Goal: Transaction & Acquisition: Purchase product/service

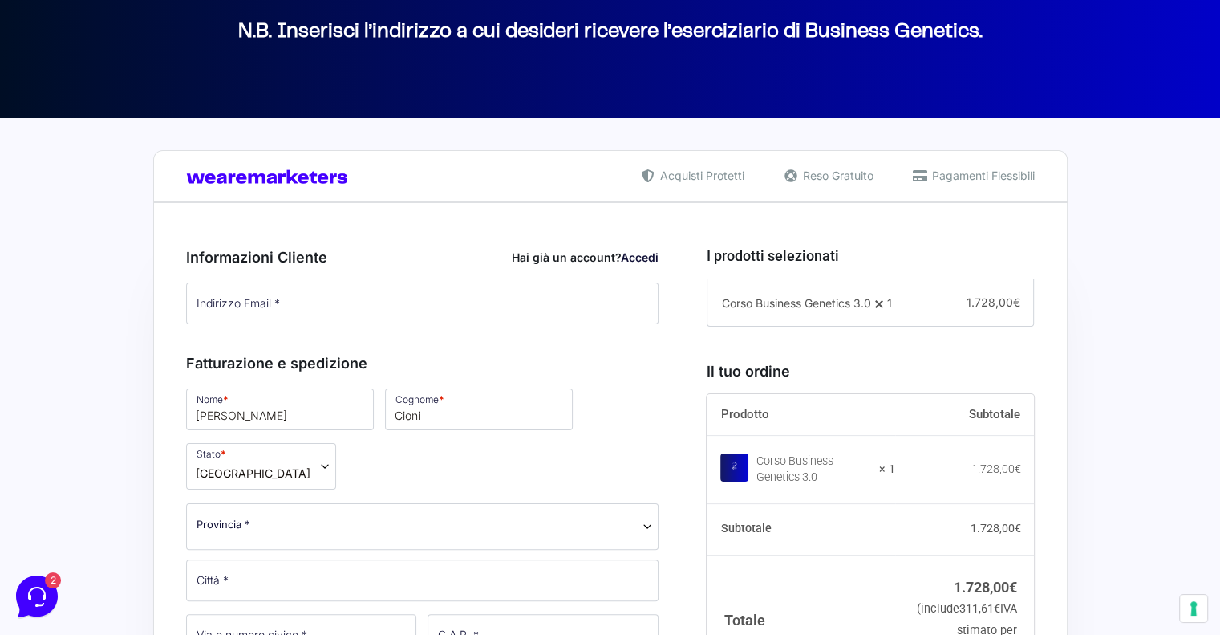
drag, startPoint x: 646, startPoint y: 255, endPoint x: 610, endPoint y: 263, distance: 37.0
click at [645, 255] on link "Accedi" at bounding box center [640, 257] width 38 height 14
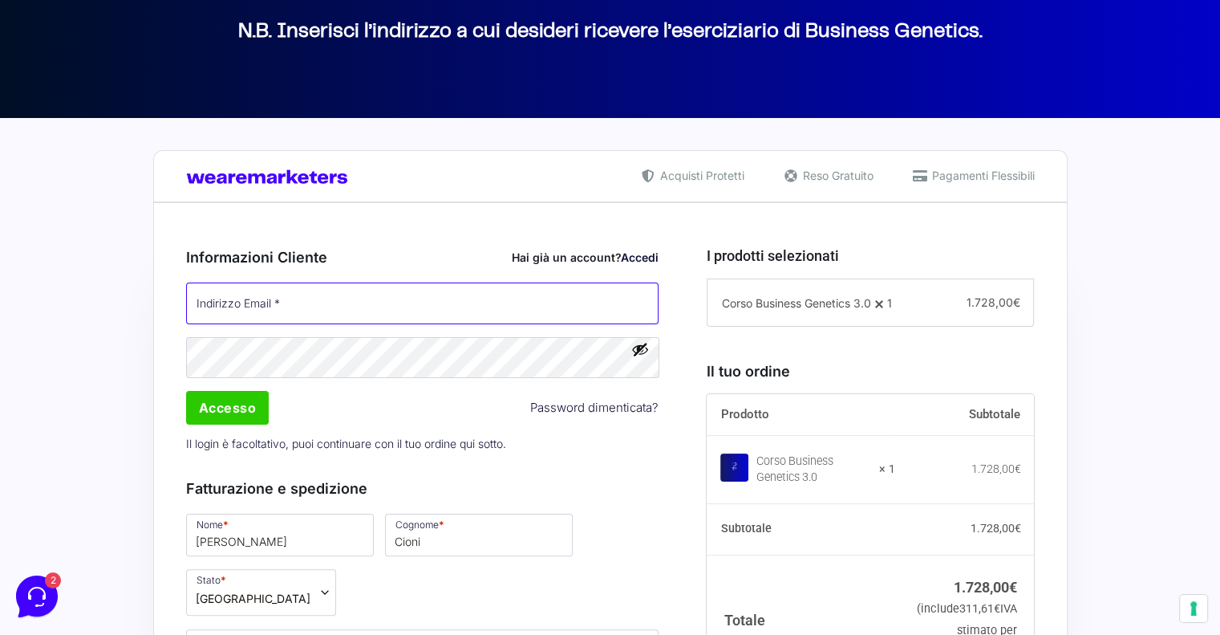
click at [462, 298] on input "Indirizzo Email *" at bounding box center [422, 303] width 473 height 42
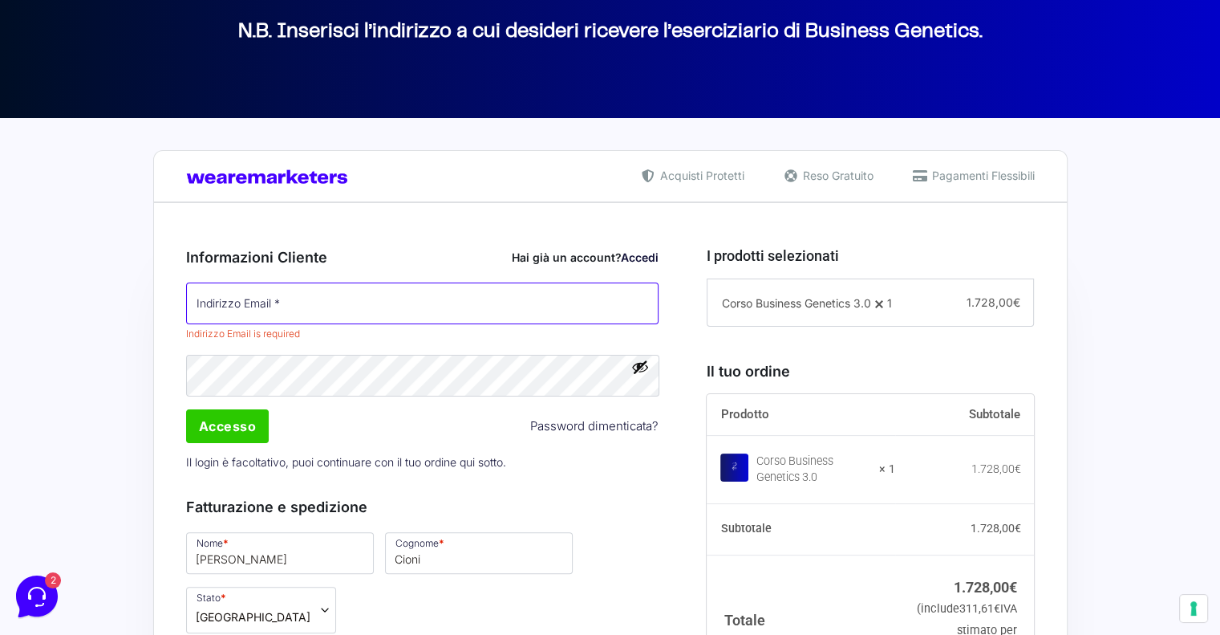
type input "[EMAIL_ADDRESS][DOMAIN_NAME]"
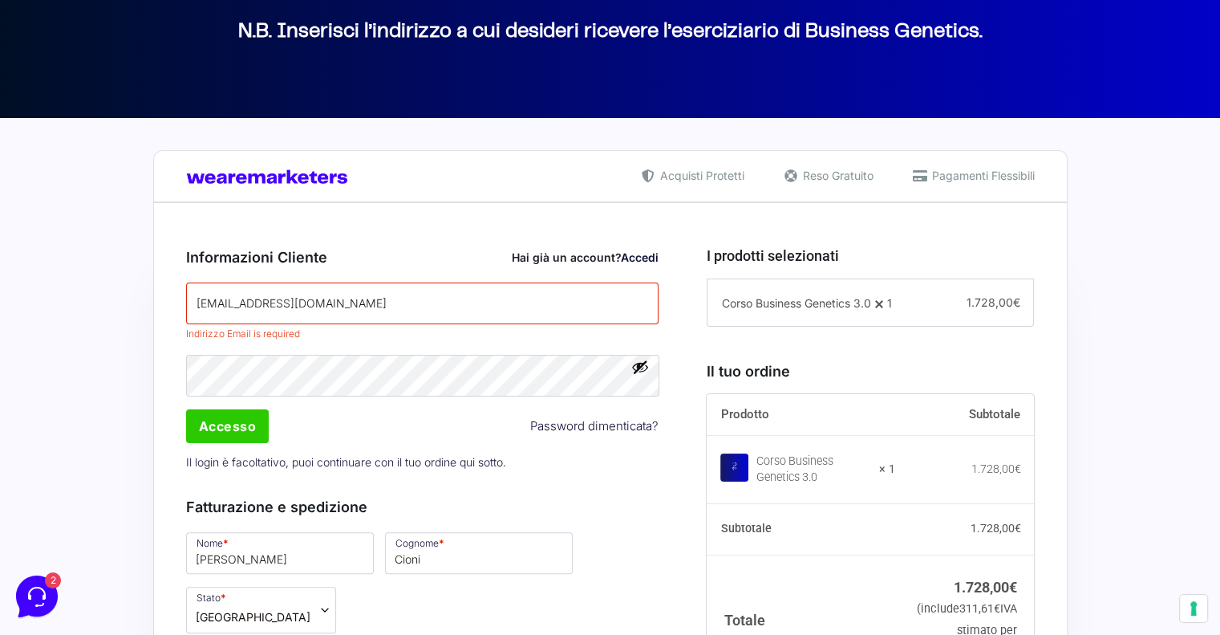
type input "3472240875"
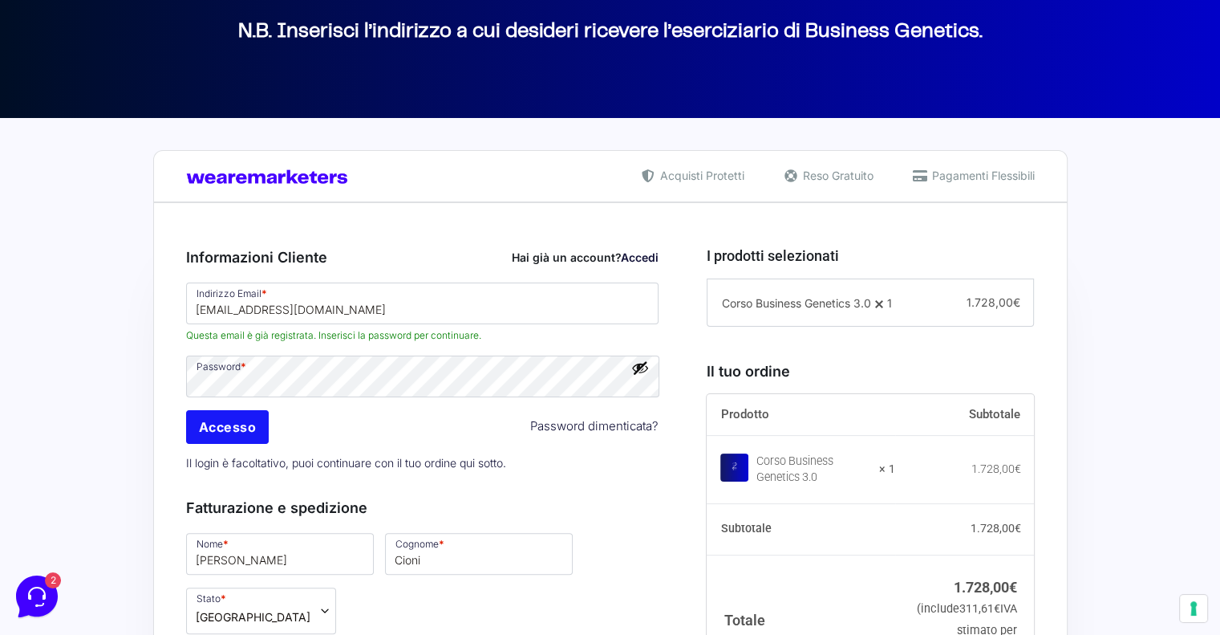
click at [250, 427] on input "Accesso" at bounding box center [227, 427] width 83 height 34
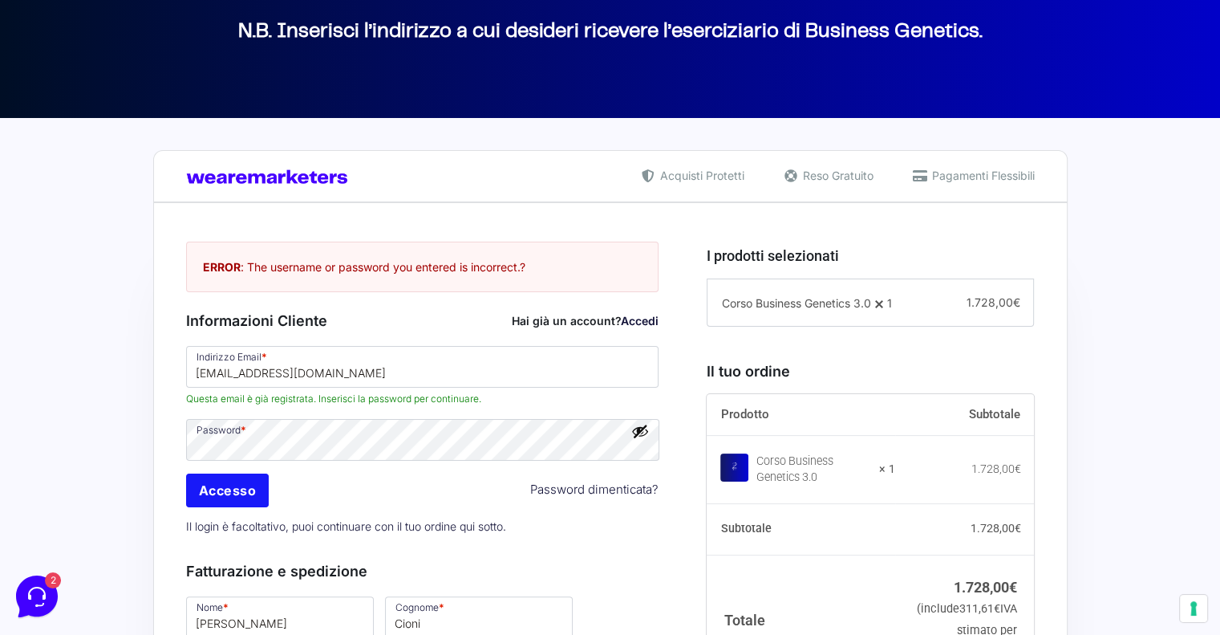
click at [255, 495] on input "Accesso" at bounding box center [227, 490] width 83 height 34
click at [205, 493] on input "Accesso" at bounding box center [227, 490] width 83 height 34
click at [247, 497] on input "Accesso" at bounding box center [227, 490] width 83 height 34
click at [644, 442] on span at bounding box center [650, 439] width 13 height 13
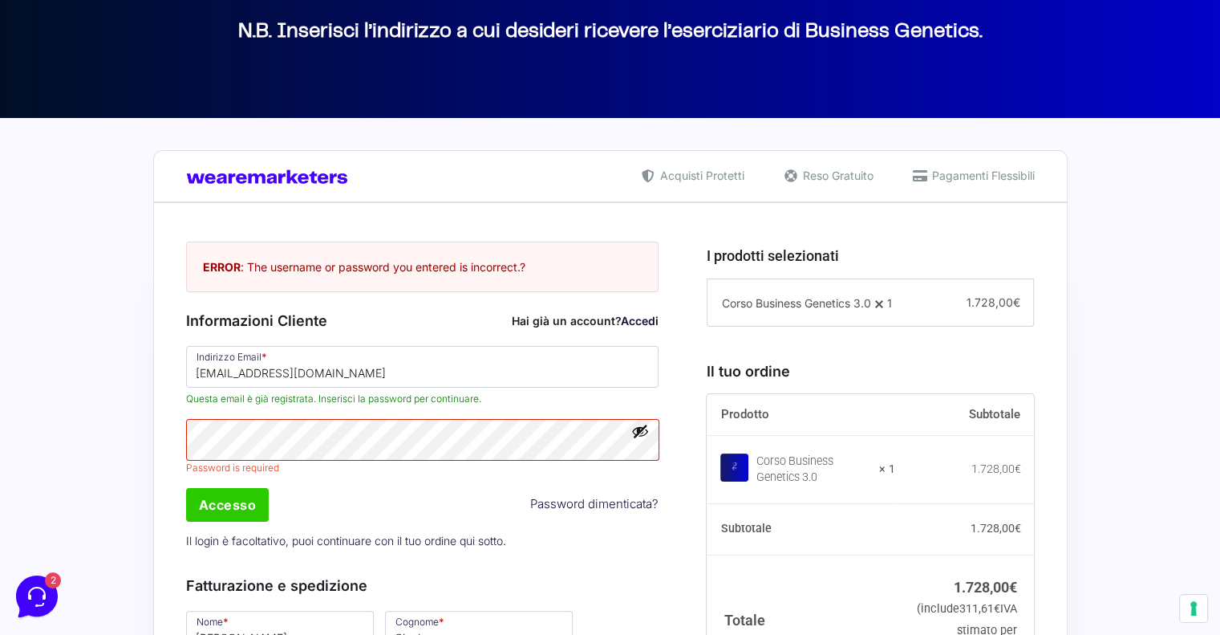
click at [651, 440] on span at bounding box center [650, 439] width 13 height 13
click at [651, 435] on span at bounding box center [650, 439] width 13 height 13
click at [634, 318] on link "Accedi" at bounding box center [640, 321] width 38 height 14
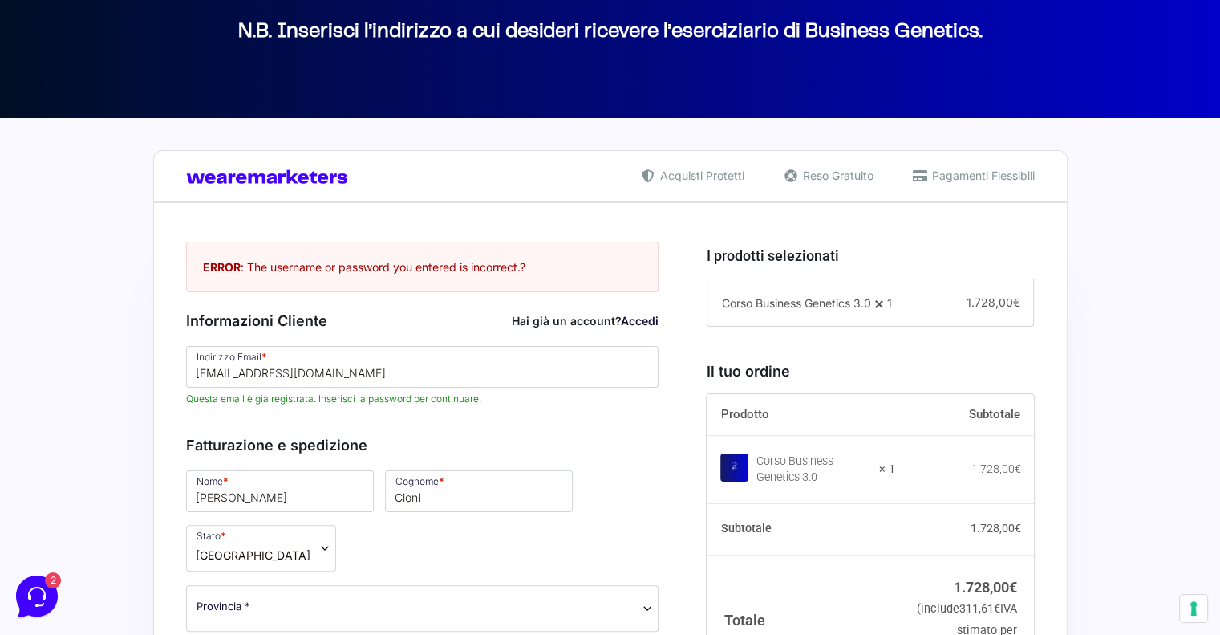
click at [633, 318] on link "Accedi" at bounding box center [640, 321] width 38 height 14
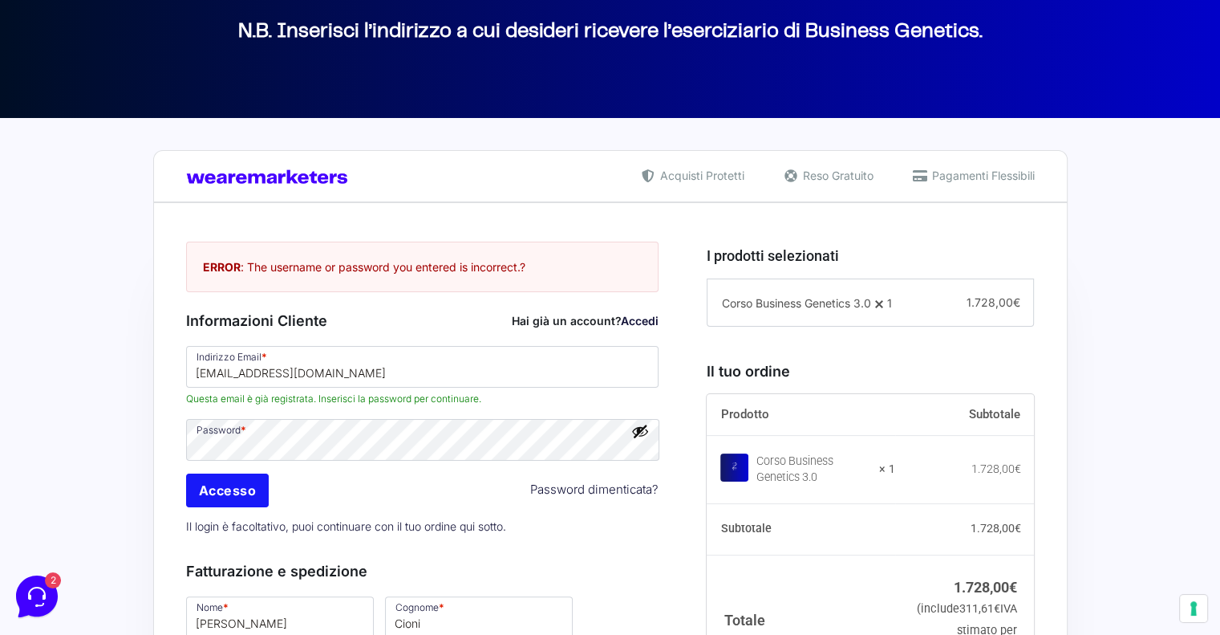
click at [199, 487] on input "Accesso" at bounding box center [227, 490] width 83 height 34
click at [249, 480] on input "Accesso" at bounding box center [227, 490] width 83 height 34
click at [563, 486] on link "Password dimenticata?" at bounding box center [594, 490] width 128 height 18
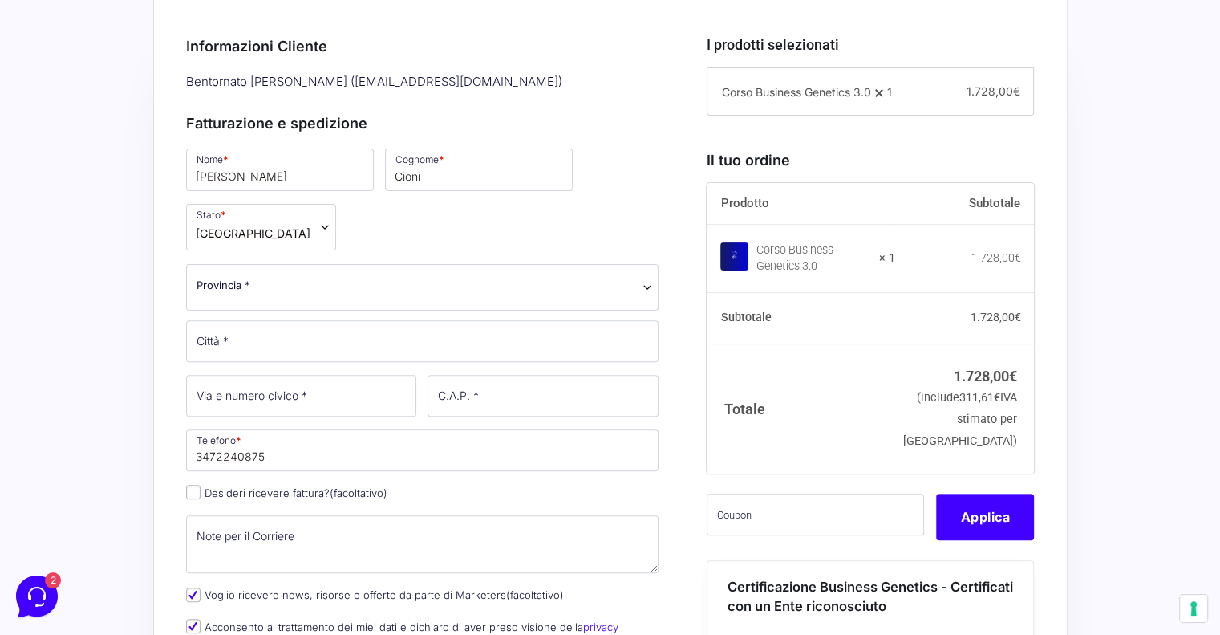
scroll to position [562, 0]
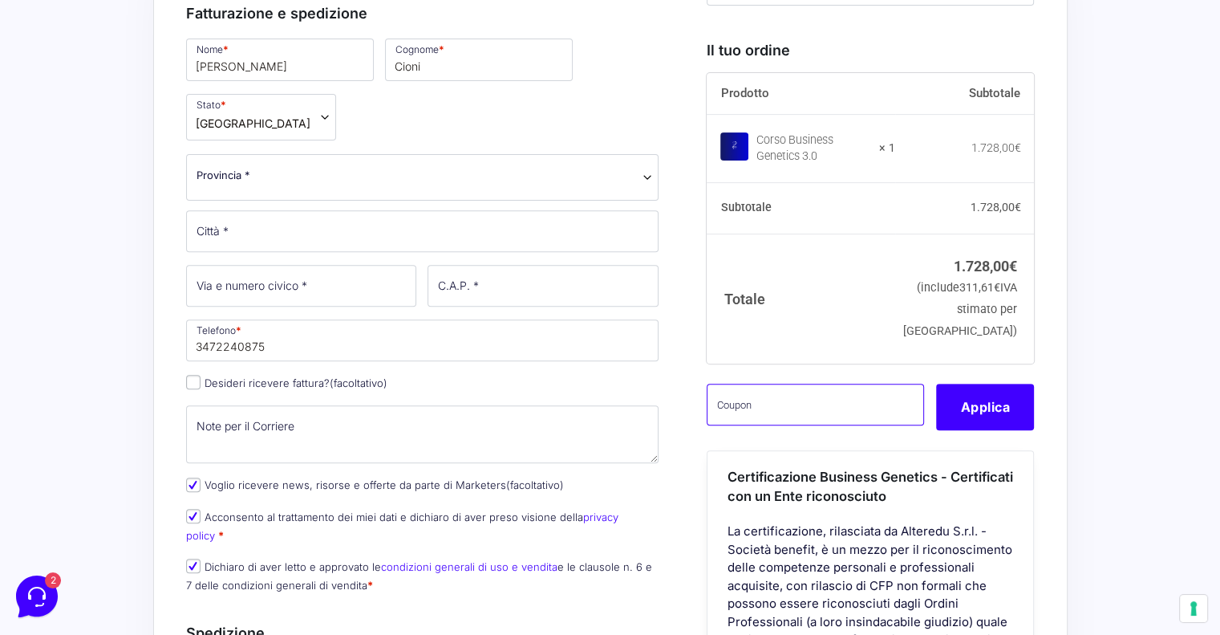
click at [793, 420] on input "text" at bounding box center [815, 404] width 217 height 42
paste input "CLIPRO200BG"
type input "CLIPRO200BG"
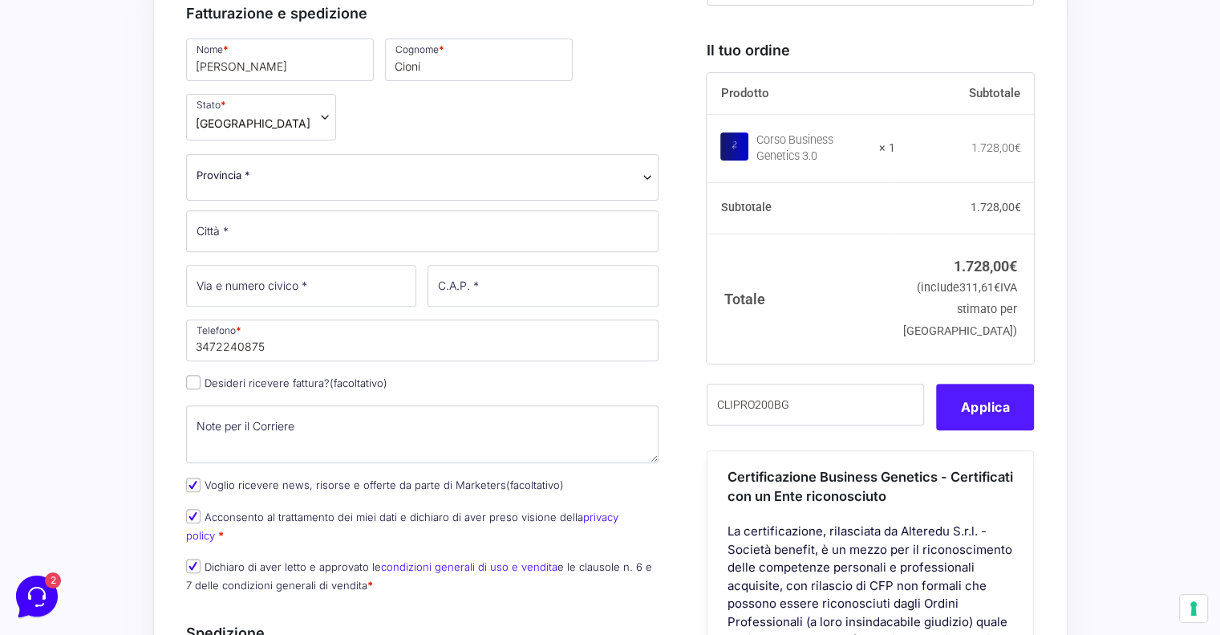
click at [953, 430] on button "Applica" at bounding box center [985, 406] width 98 height 47
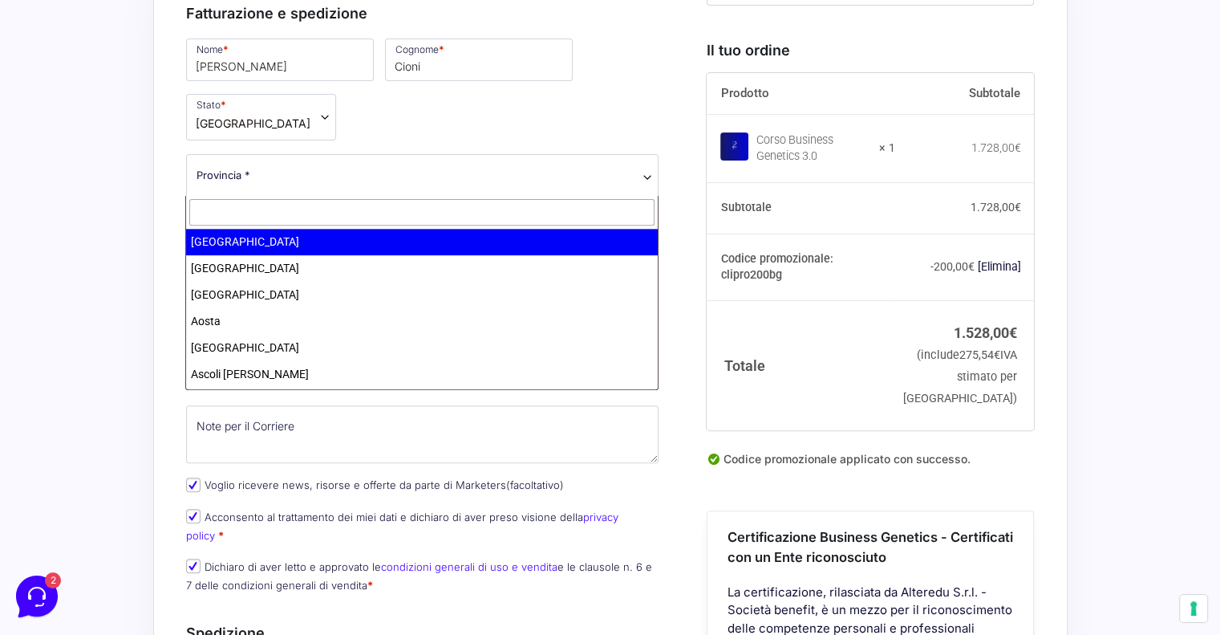
click at [457, 183] on span "Provincia *" at bounding box center [422, 177] width 473 height 47
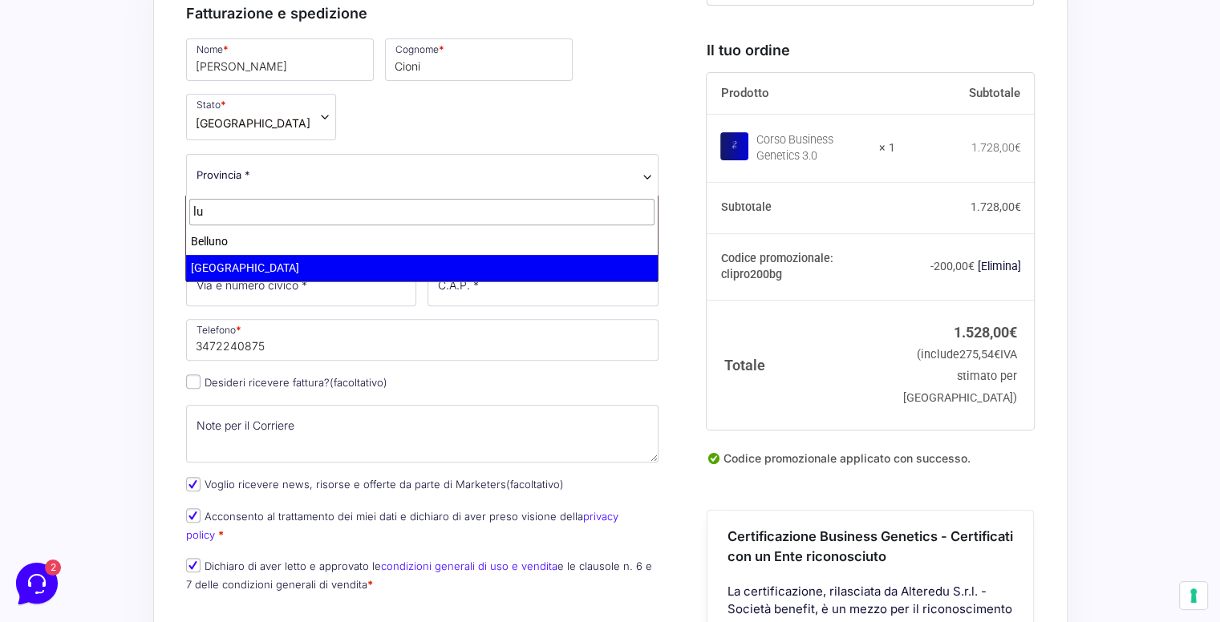
type input "lu"
select select "LU"
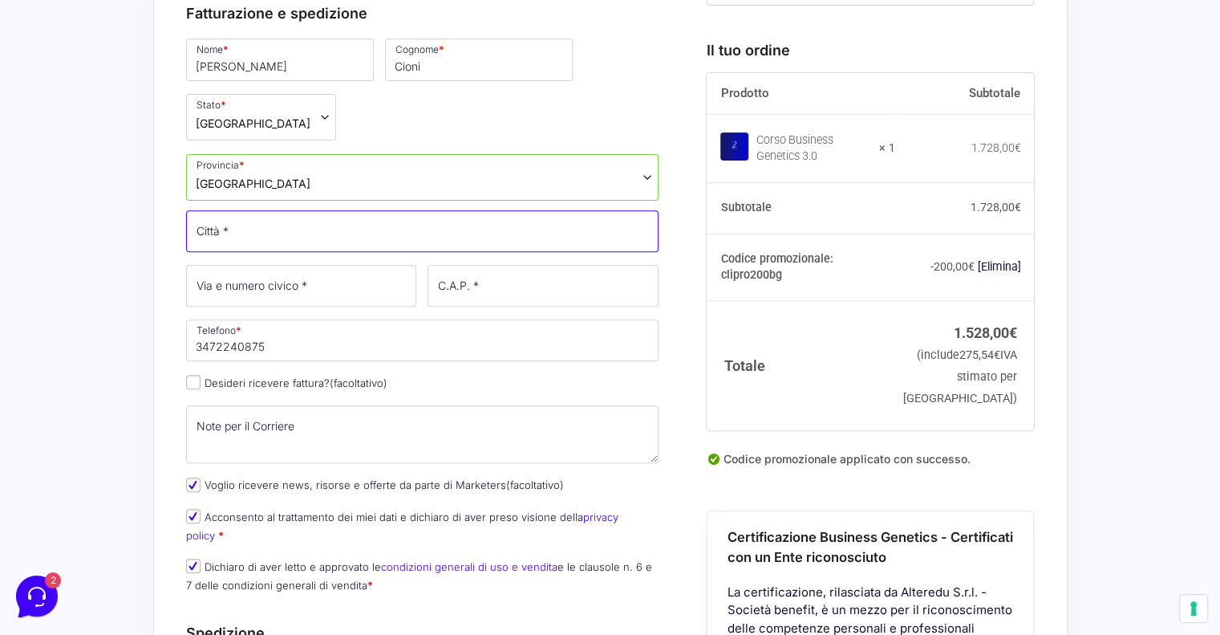
click at [336, 237] on input "Città *" at bounding box center [422, 231] width 473 height 42
type input "Camaiore"
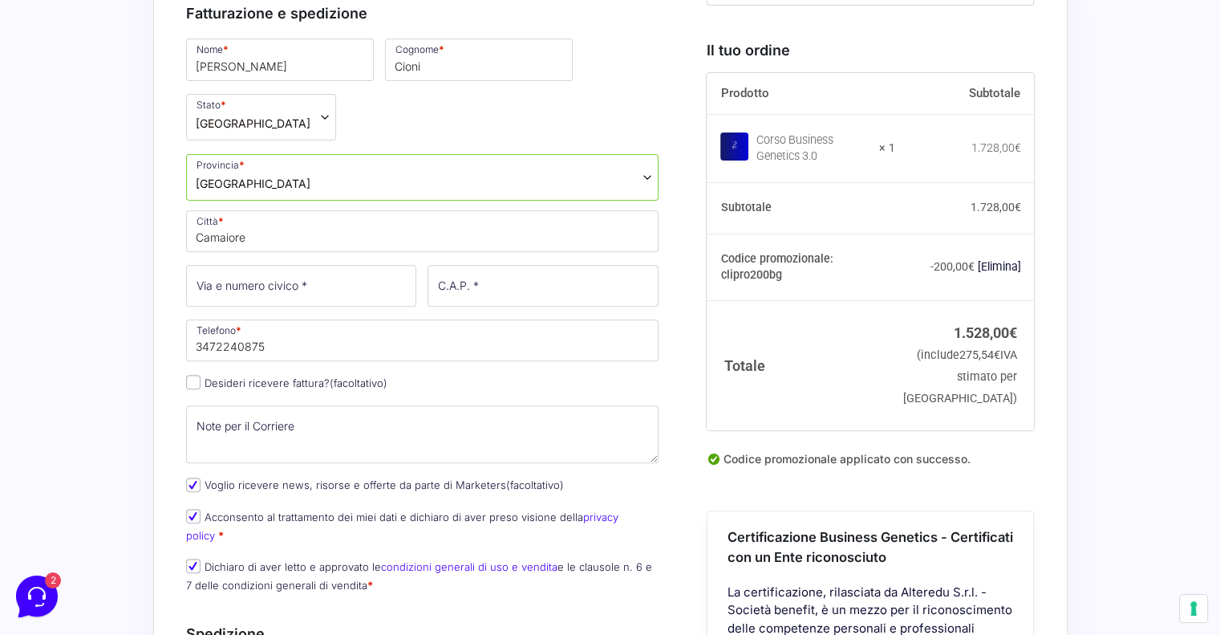
click at [289, 378] on label "Desideri ricevere fattura? (facoltativo)" at bounding box center [286, 382] width 201 height 13
click at [201, 378] on input "Desideri ricevere fattura? (facoltativo)" at bounding box center [193, 382] width 14 height 14
checkbox input "true"
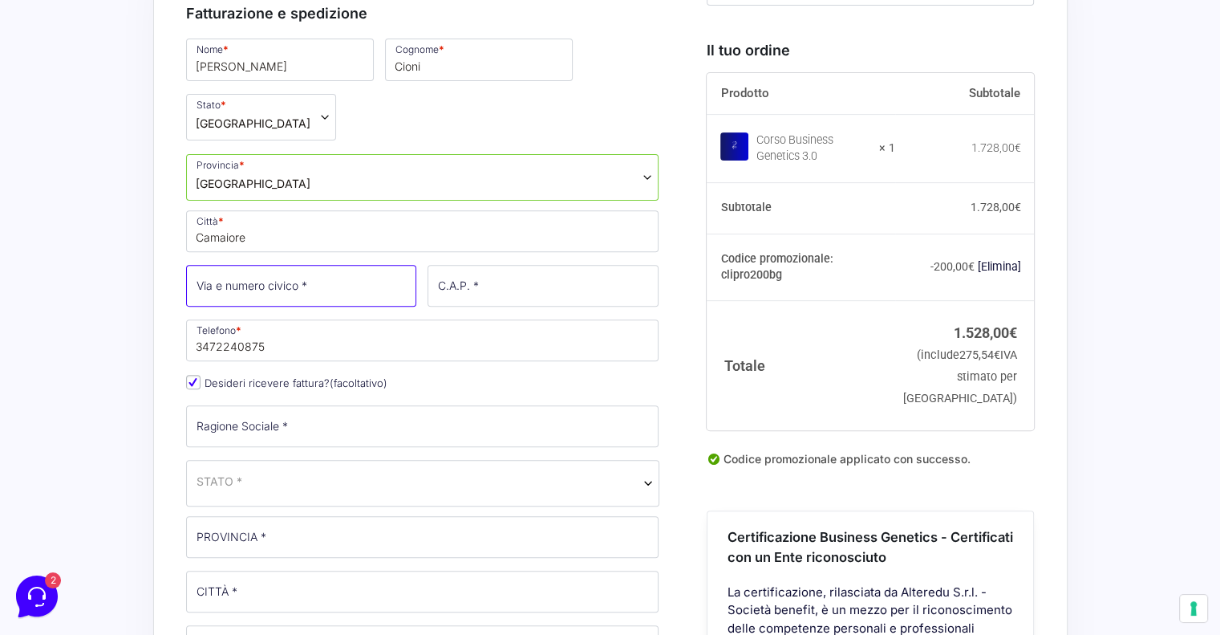
click at [336, 283] on input "Via e numero civico *" at bounding box center [301, 286] width 231 height 42
type input "via cappelletti 88"
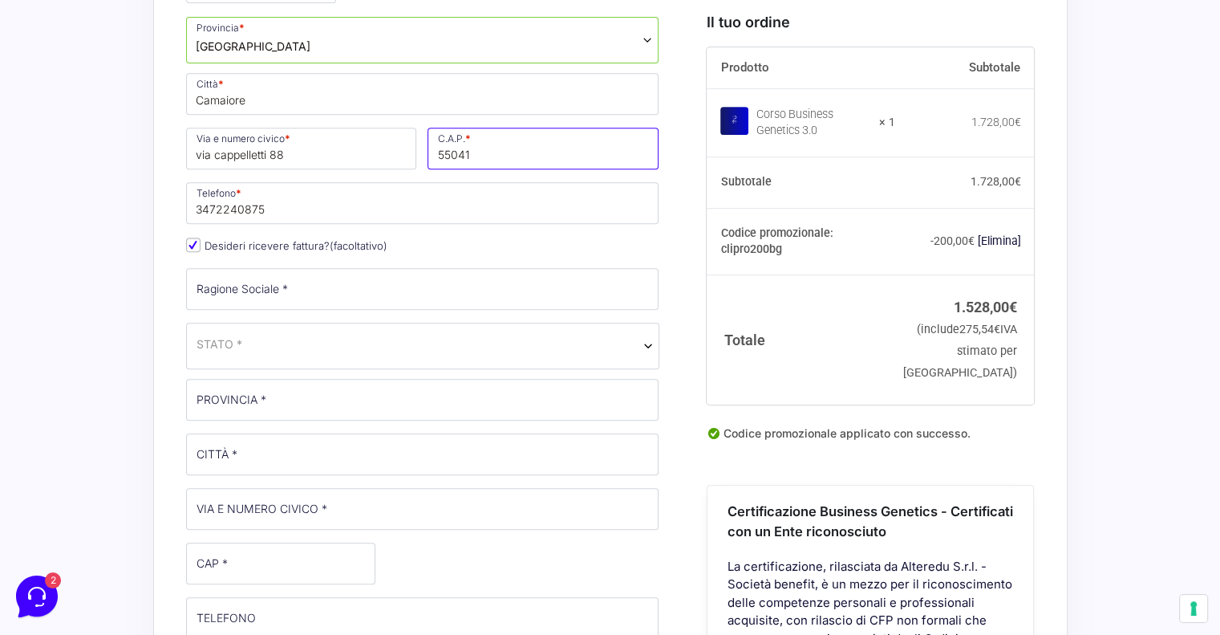
scroll to position [722, 0]
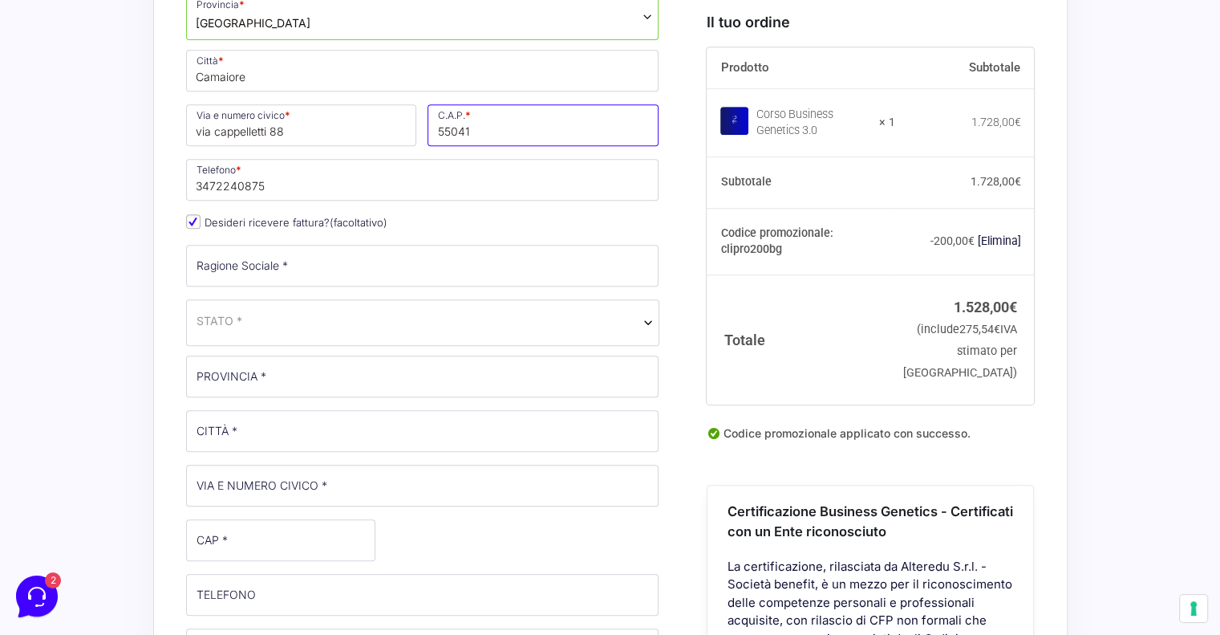
type input "55041"
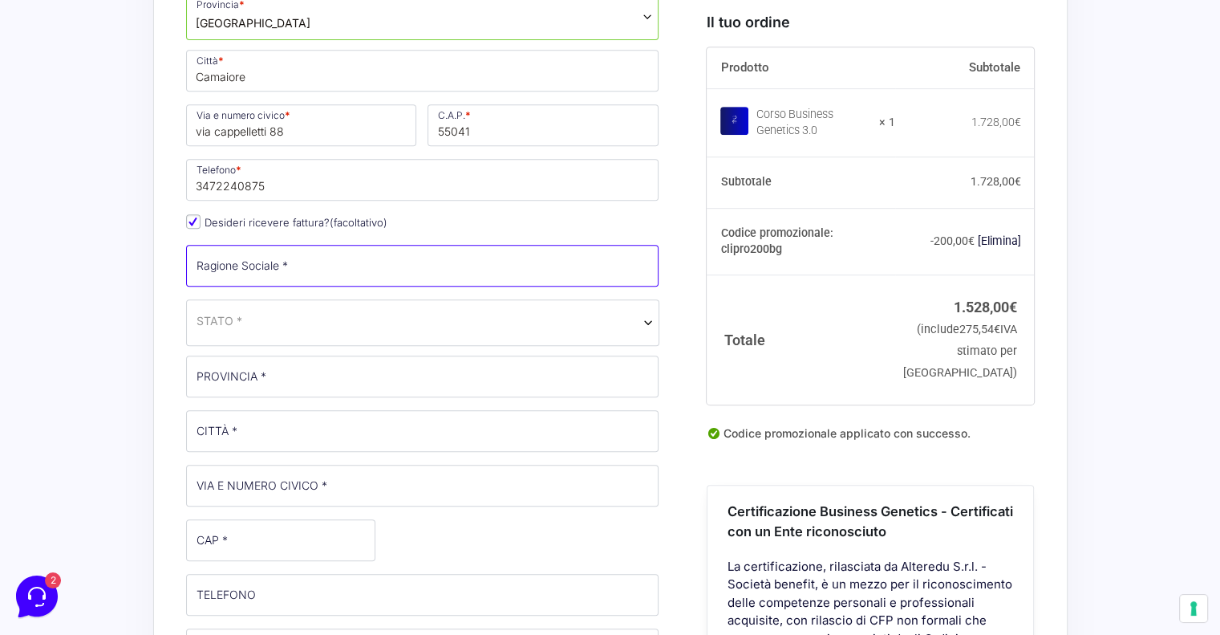
click at [399, 275] on input "Ragione Sociale *" at bounding box center [422, 266] width 473 height 42
type input "[PERSON_NAME]"
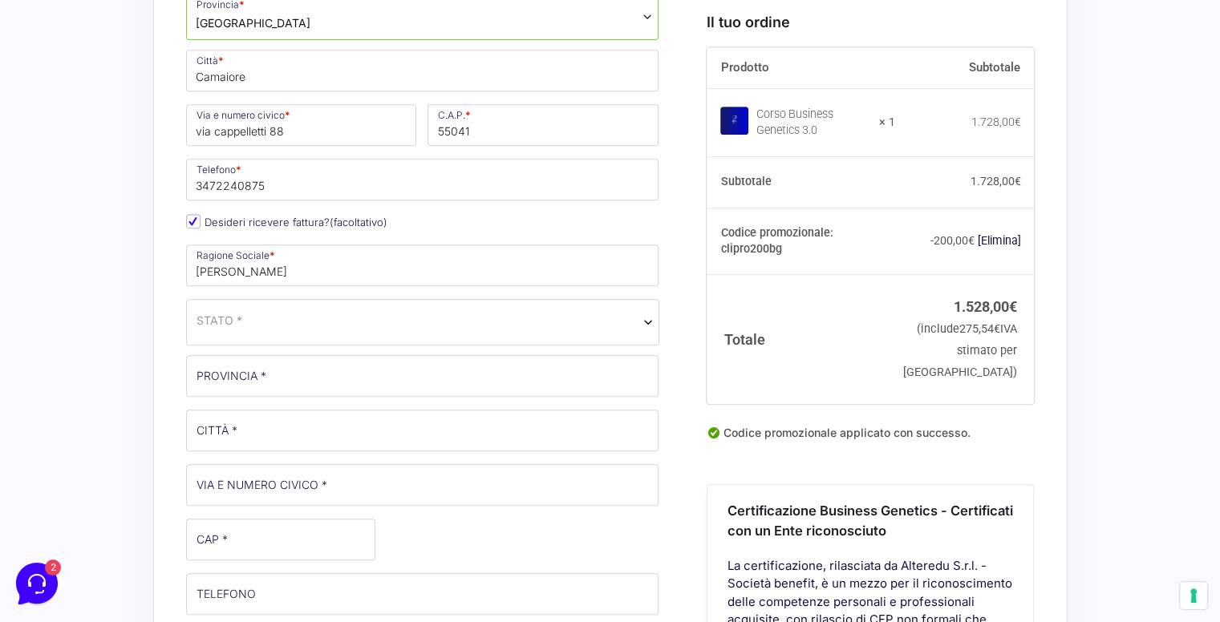
click at [401, 327] on span "STATO *" at bounding box center [422, 322] width 473 height 47
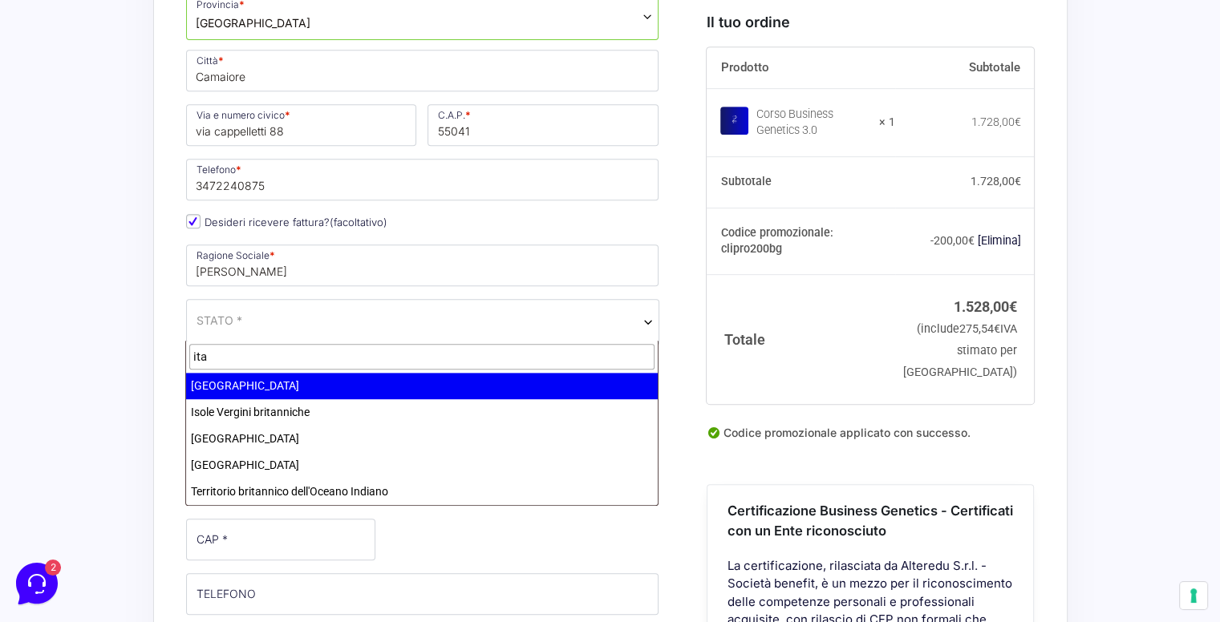
type input "ita"
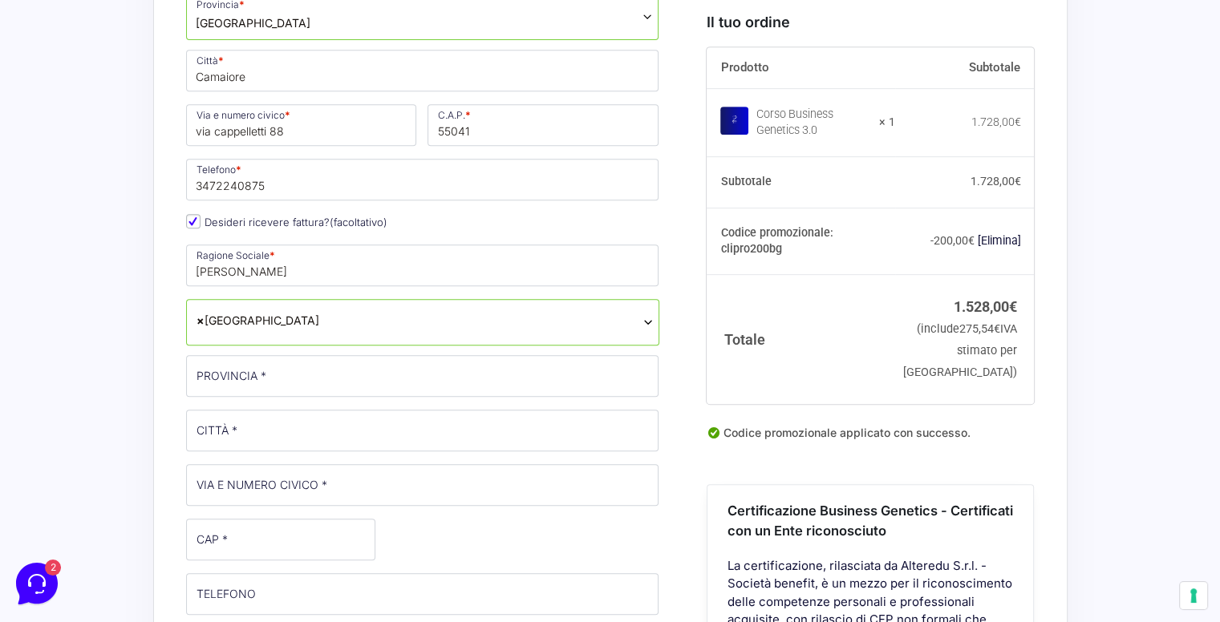
select select "IT"
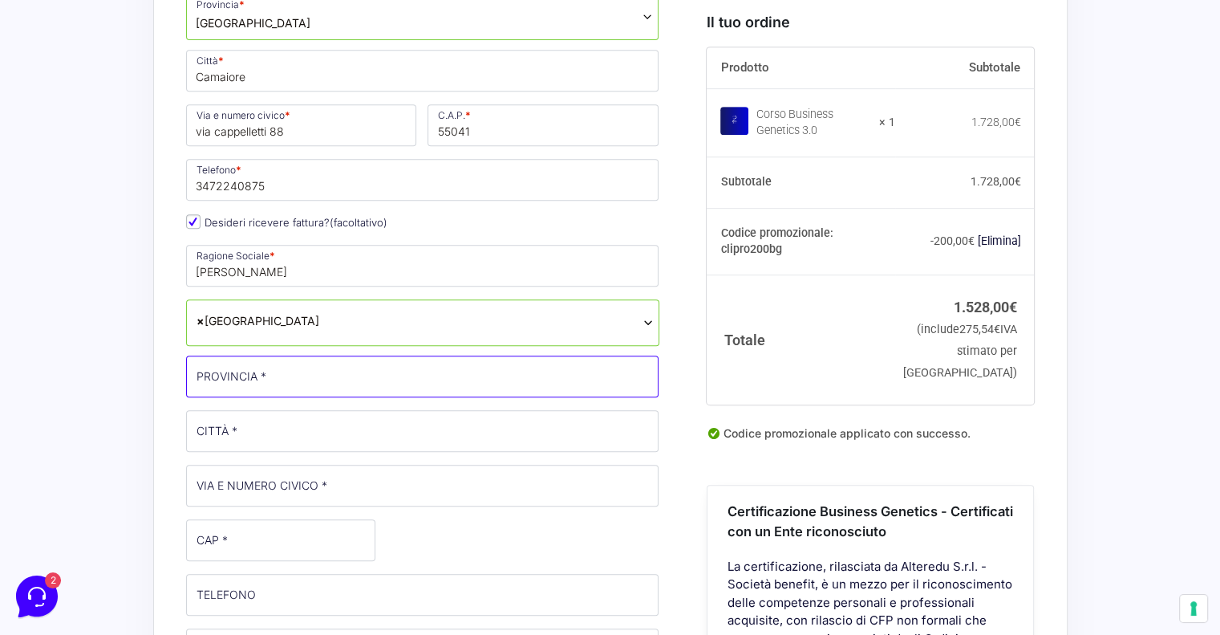
click at [370, 379] on input "PROVINCIA *" at bounding box center [422, 376] width 473 height 42
type input "[GEOGRAPHIC_DATA]"
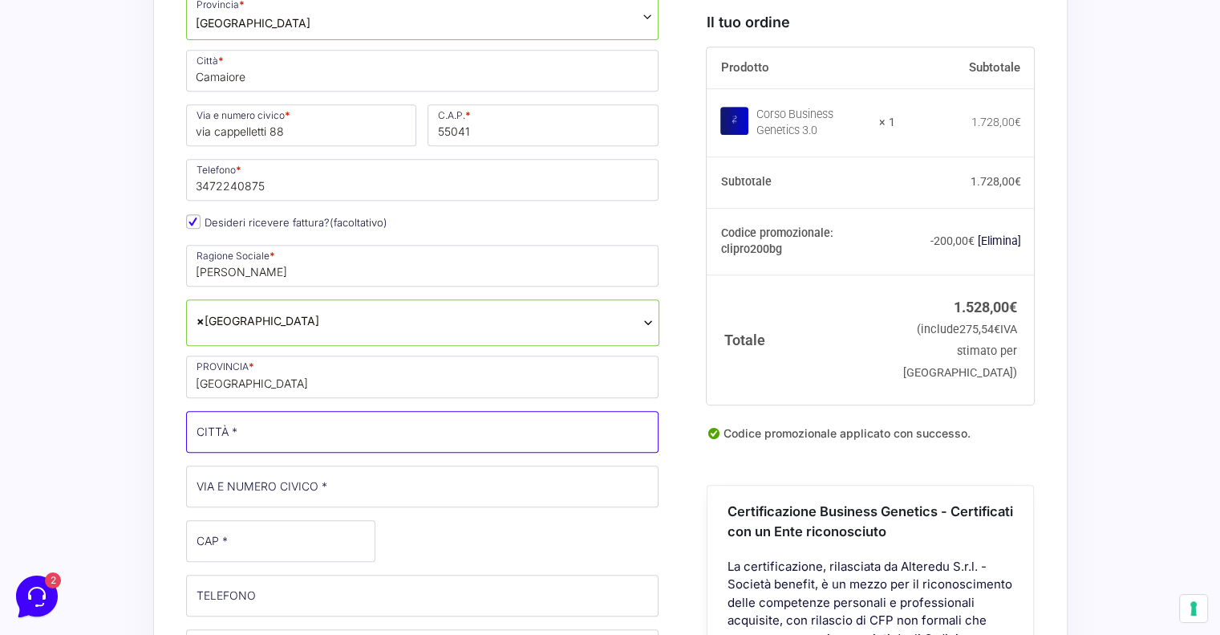
click at [327, 422] on input "CITTÀ *" at bounding box center [422, 432] width 473 height 42
type input "Camaiore"
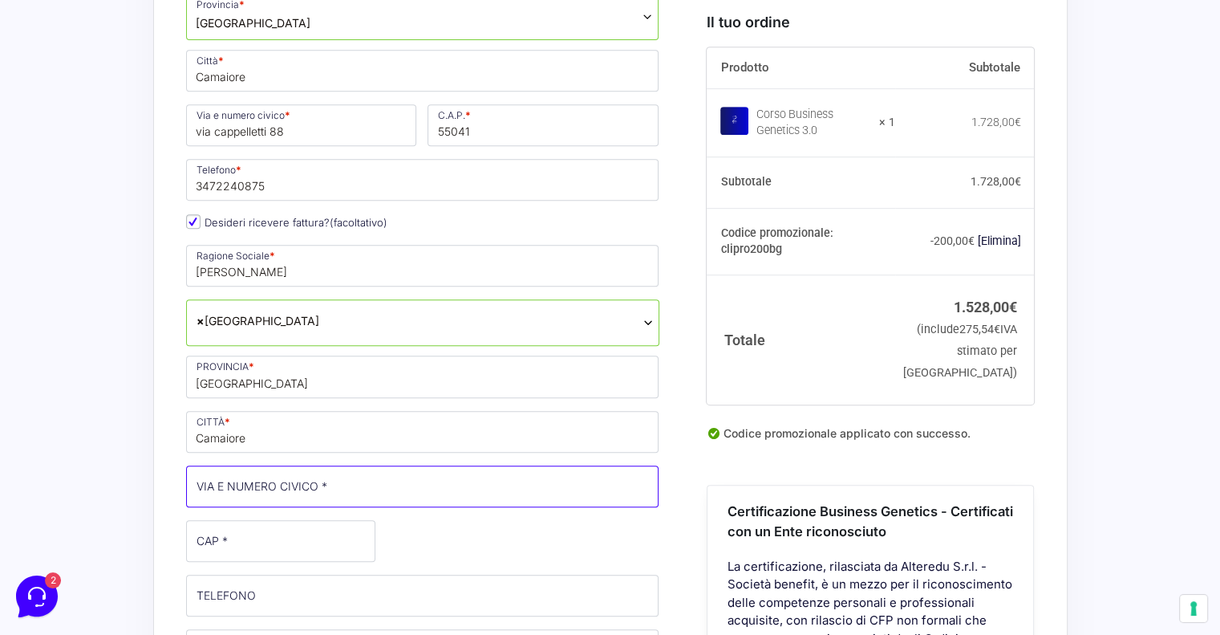
click at [360, 493] on input "VIA E NUMERO CIVICO *" at bounding box center [422, 486] width 473 height 42
type input "v"
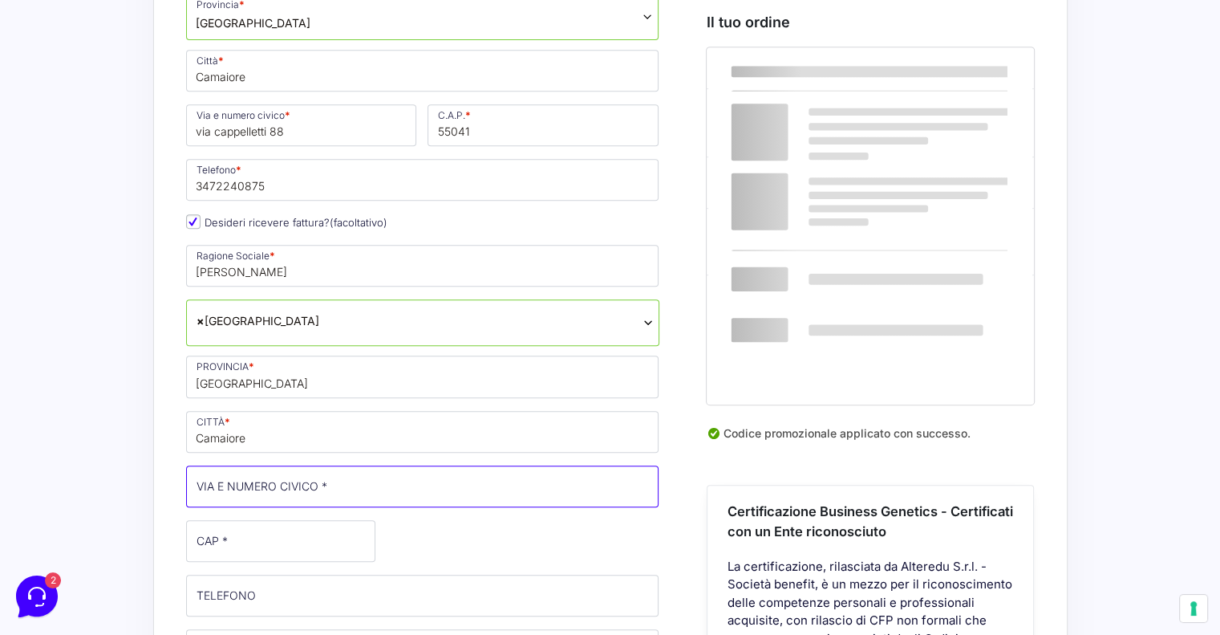
click at [347, 482] on input "VIA E NUMERO CIVICO *" at bounding box center [422, 486] width 473 height 42
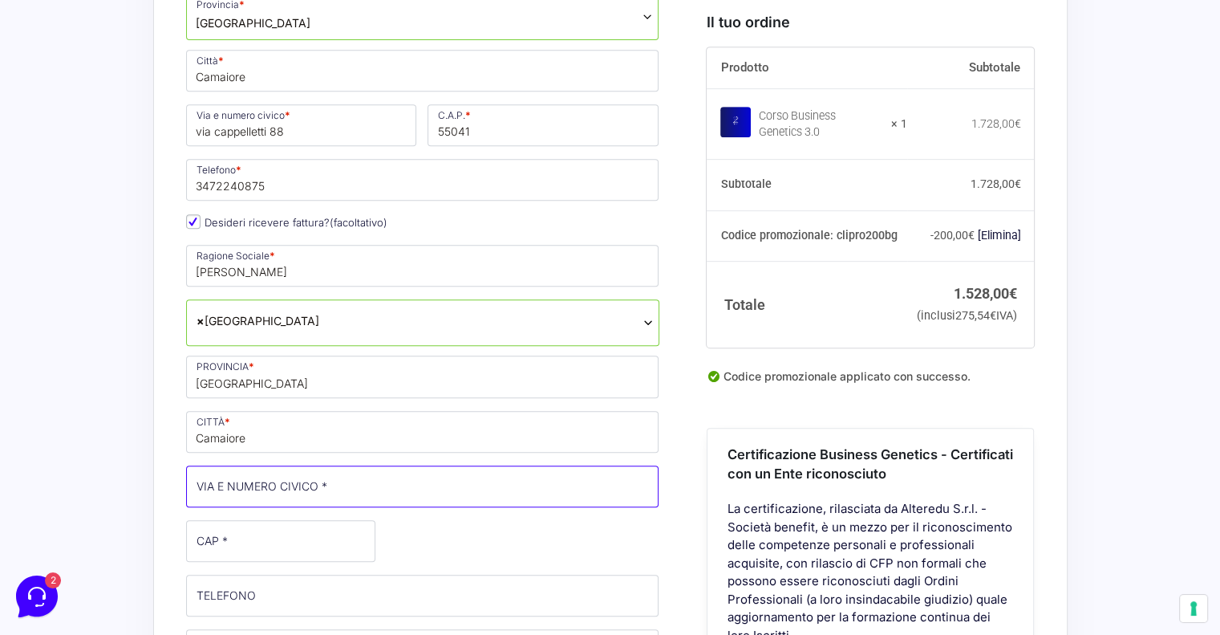
click at [348, 484] on input "VIA E NUMERO CIVICO *" at bounding box center [422, 486] width 473 height 42
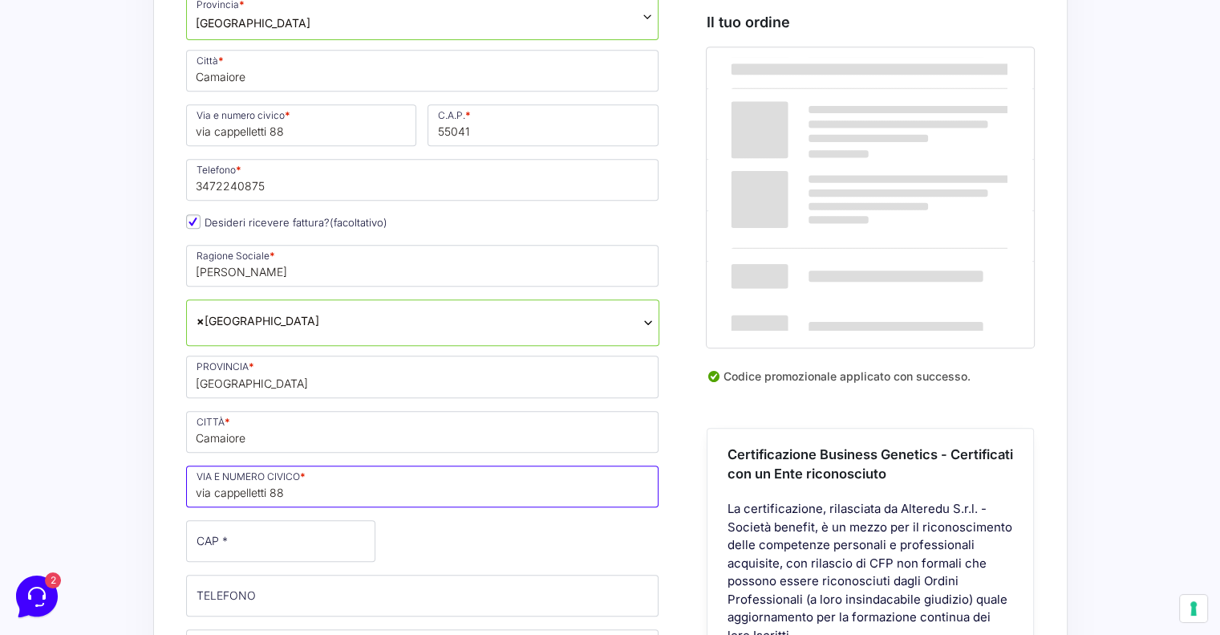
type input "via cappelletti 88"
click at [302, 535] on input "CAP *" at bounding box center [280, 541] width 189 height 42
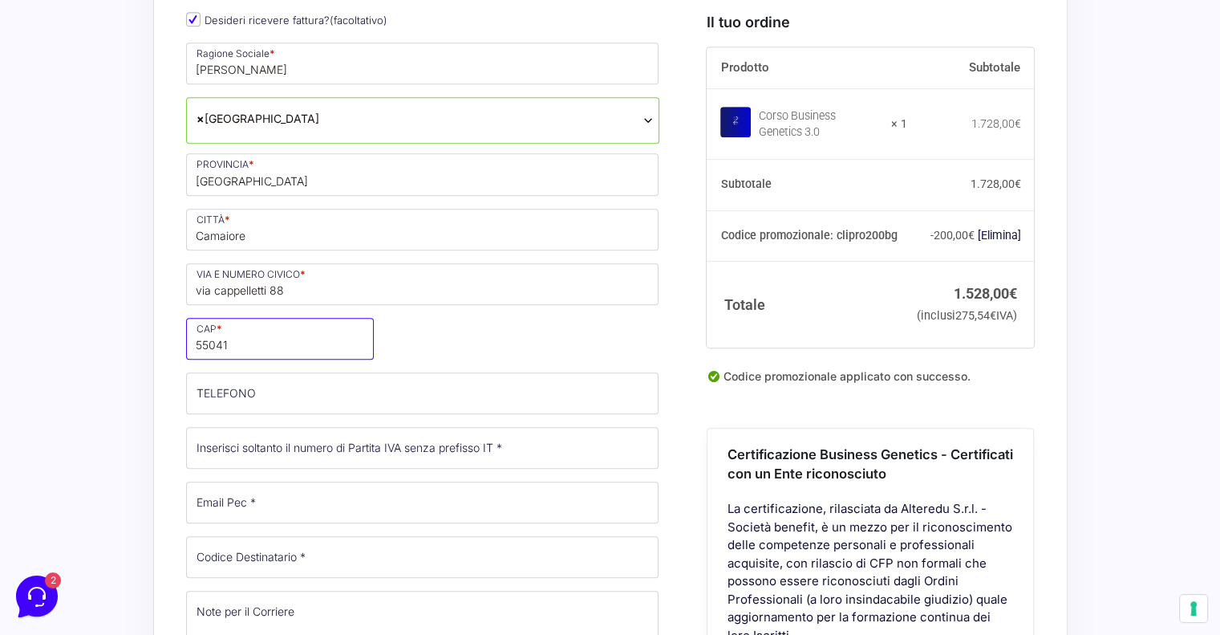
scroll to position [963, 0]
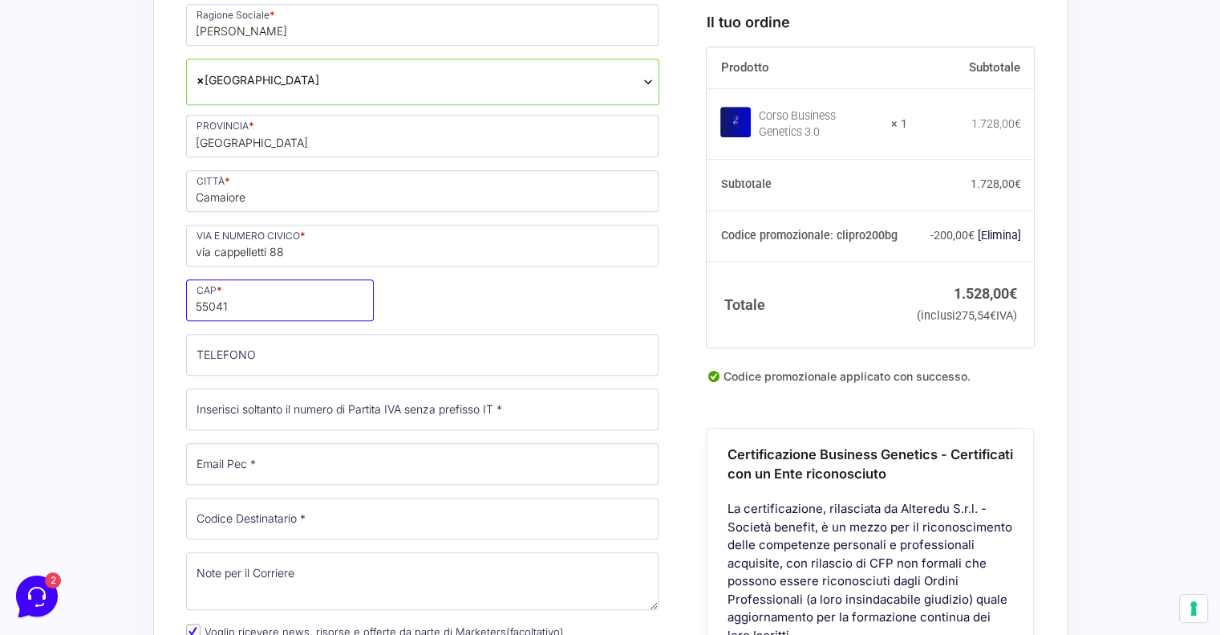
type input "55041"
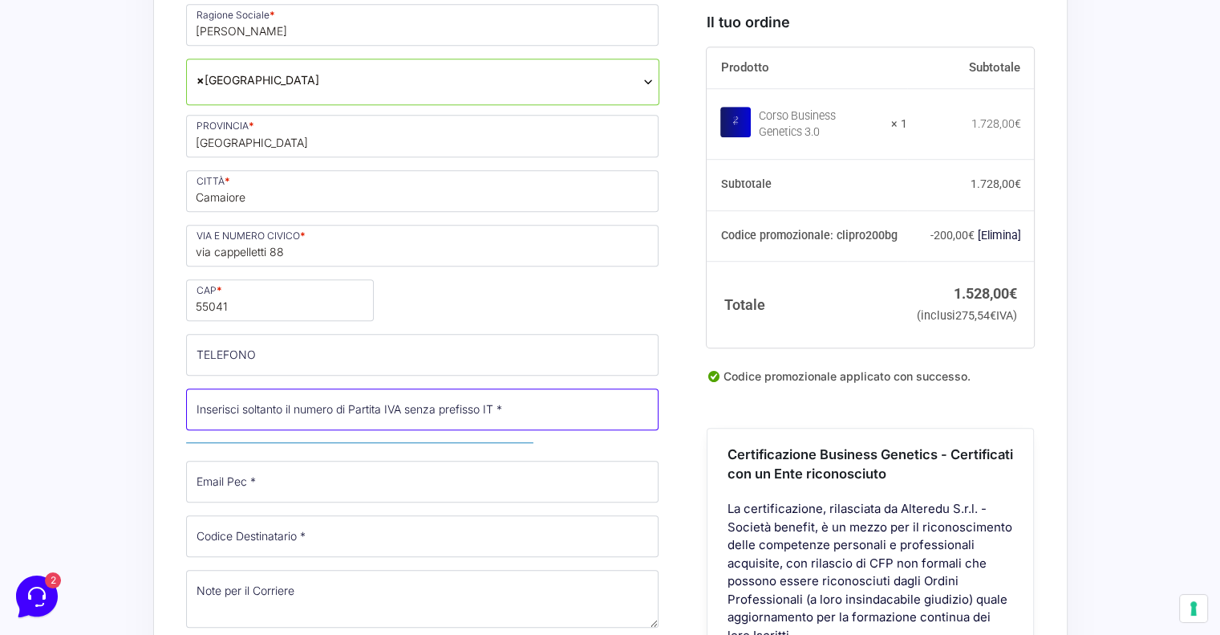
click at [333, 409] on input "Partita Iva *" at bounding box center [422, 409] width 473 height 42
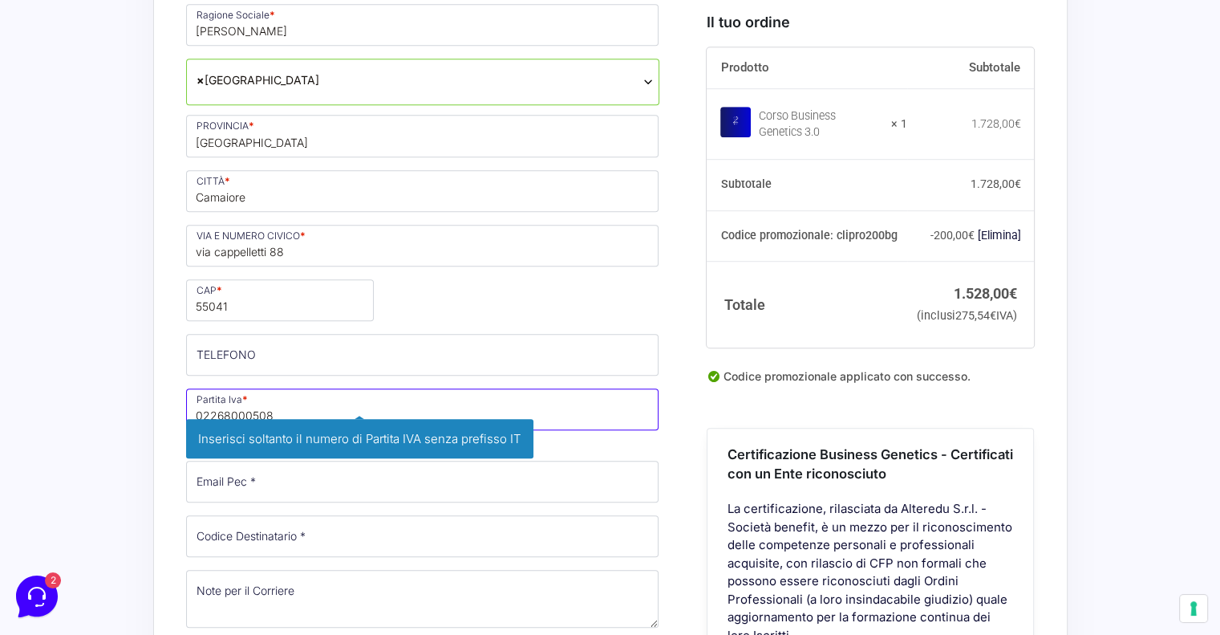
type input "02268000508"
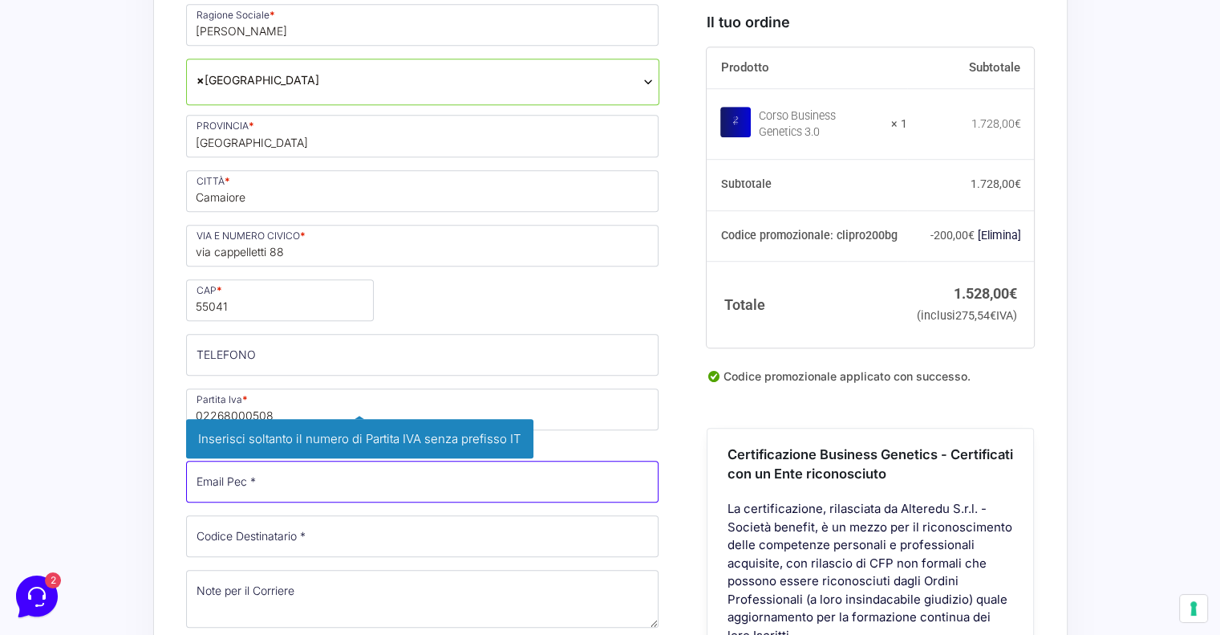
click at [367, 488] on span "Inserisci la tua casella di posta elettronica certificata." at bounding box center [422, 481] width 473 height 42
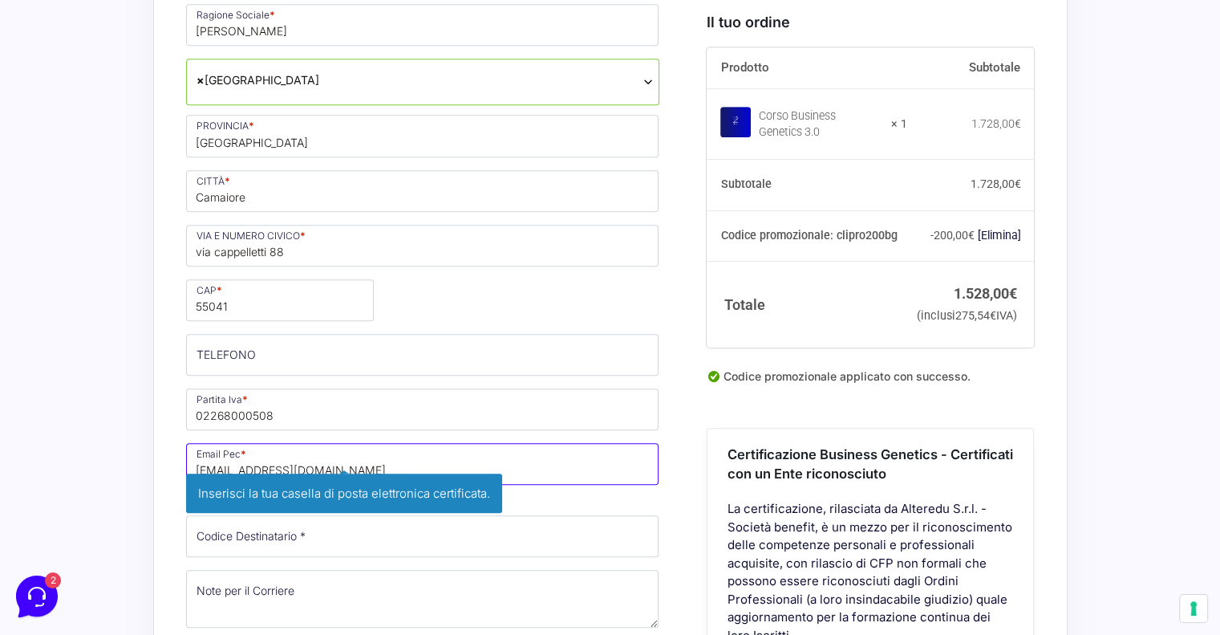
type input "[EMAIL_ADDRESS][DOMAIN_NAME]"
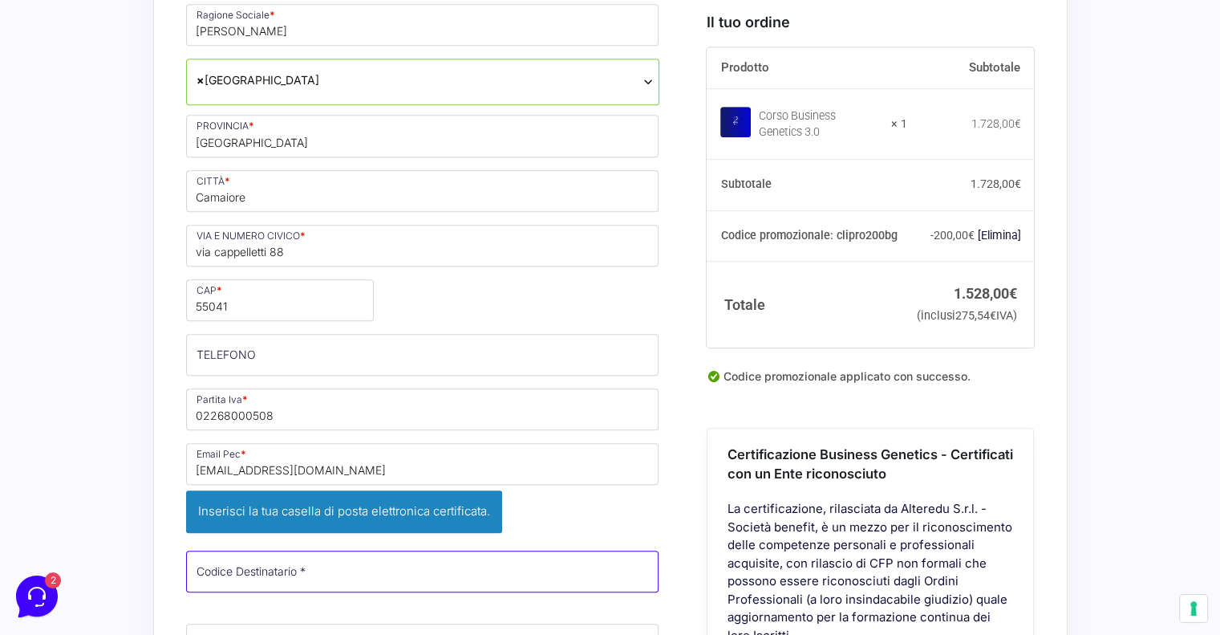
click at [371, 533] on div "Nome * [PERSON_NAME] * Cioni Stato * Seleziona un paese / una regione… [GEOGRAP…" at bounding box center [422, 228] width 485 height 1186
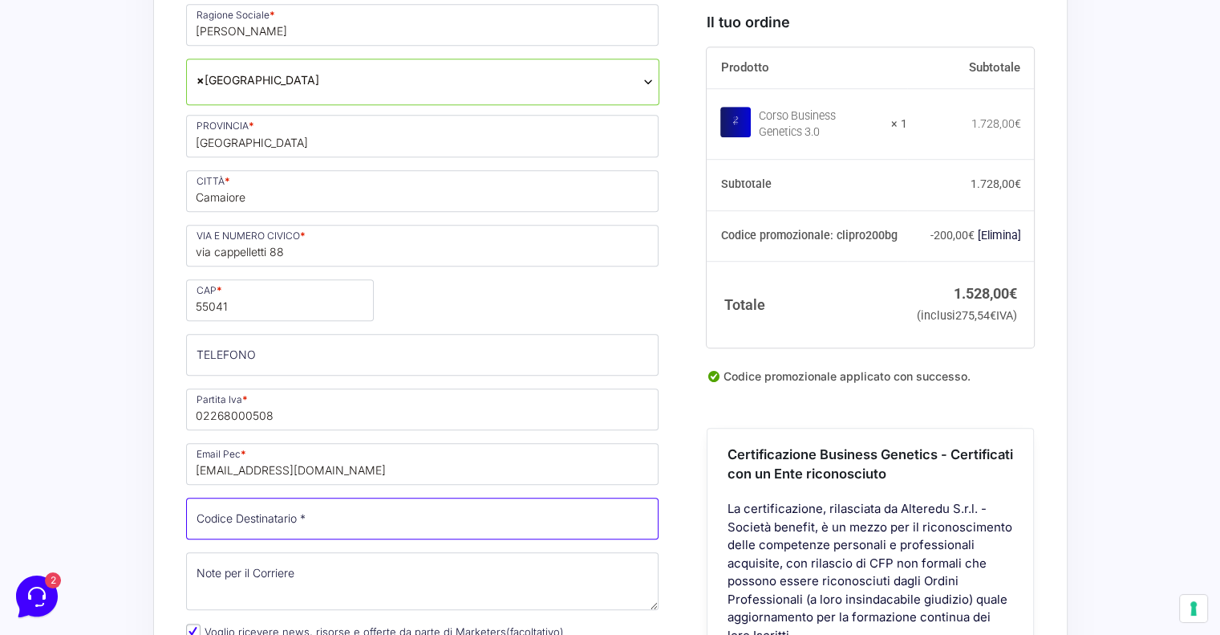
click at [242, 525] on input "Codice Destinatario *" at bounding box center [422, 518] width 473 height 42
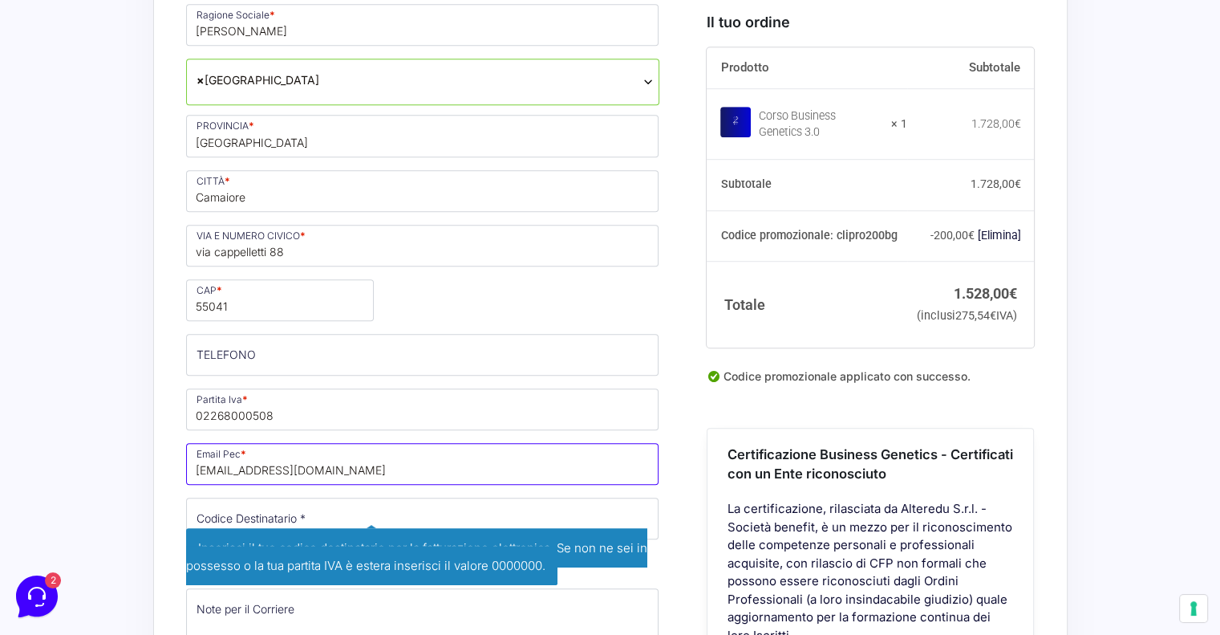
click at [521, 475] on input "[EMAIL_ADDRESS][DOMAIN_NAME]" at bounding box center [422, 464] width 473 height 42
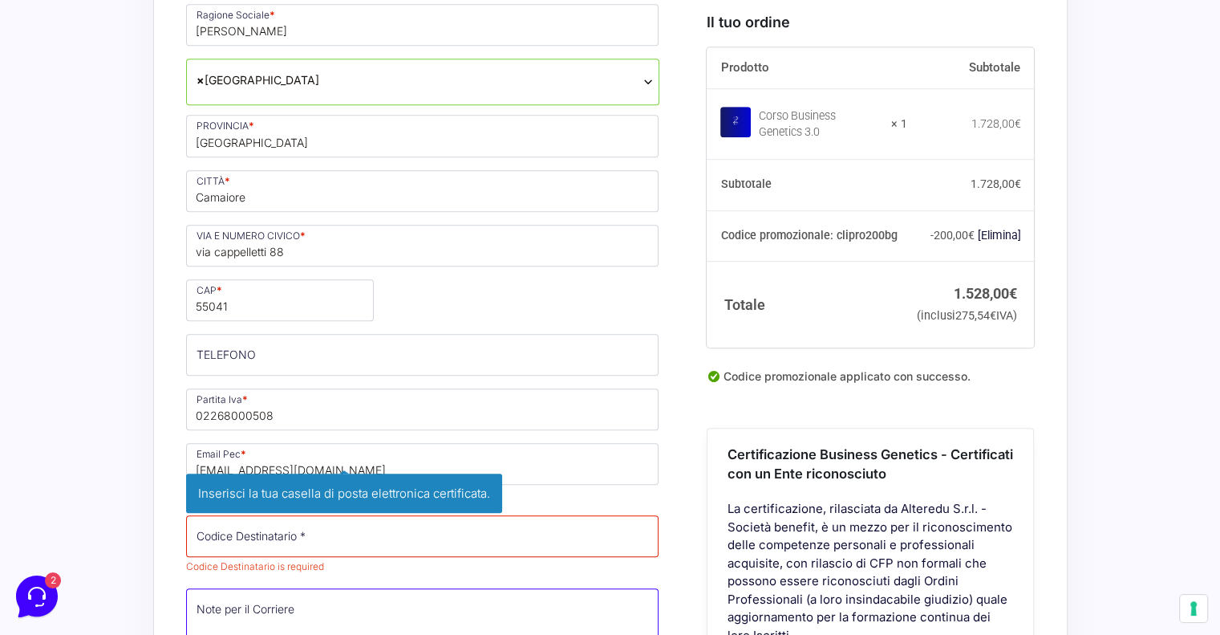
click at [579, 606] on div "Nome * [PERSON_NAME] * Cioni Stato * Seleziona un paese / una regione… [GEOGRAP…" at bounding box center [422, 211] width 485 height 1152
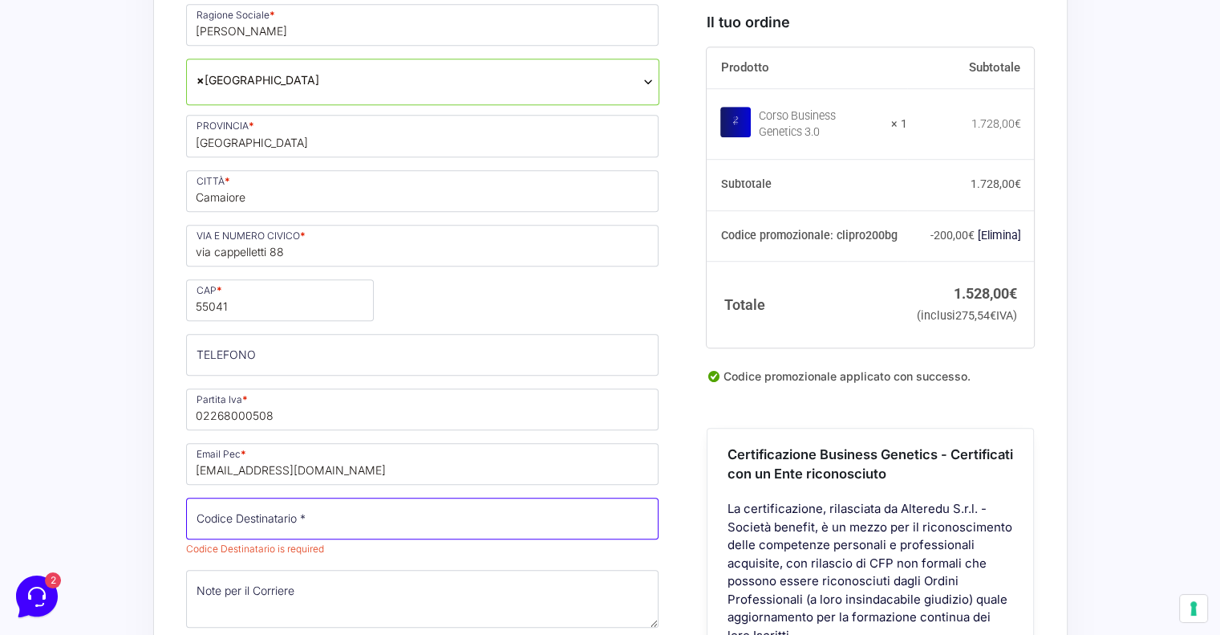
click at [395, 509] on input "Codice Destinatario *" at bounding box center [422, 518] width 473 height 42
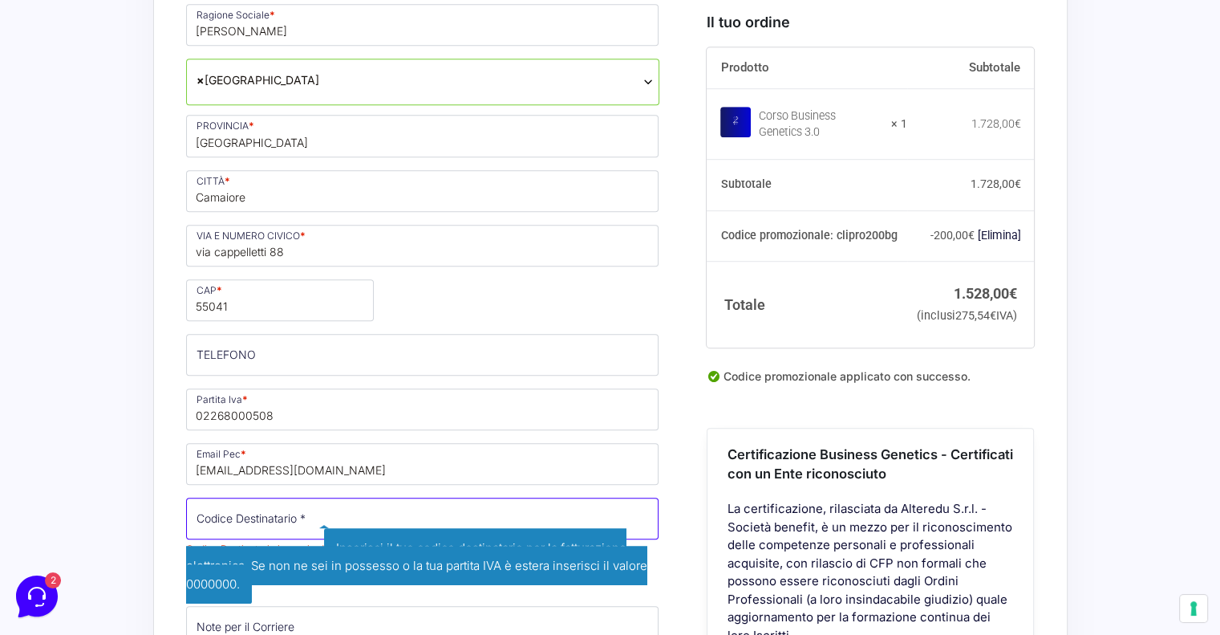
paste input "M5UXCR1"
type input "M5UXCR1"
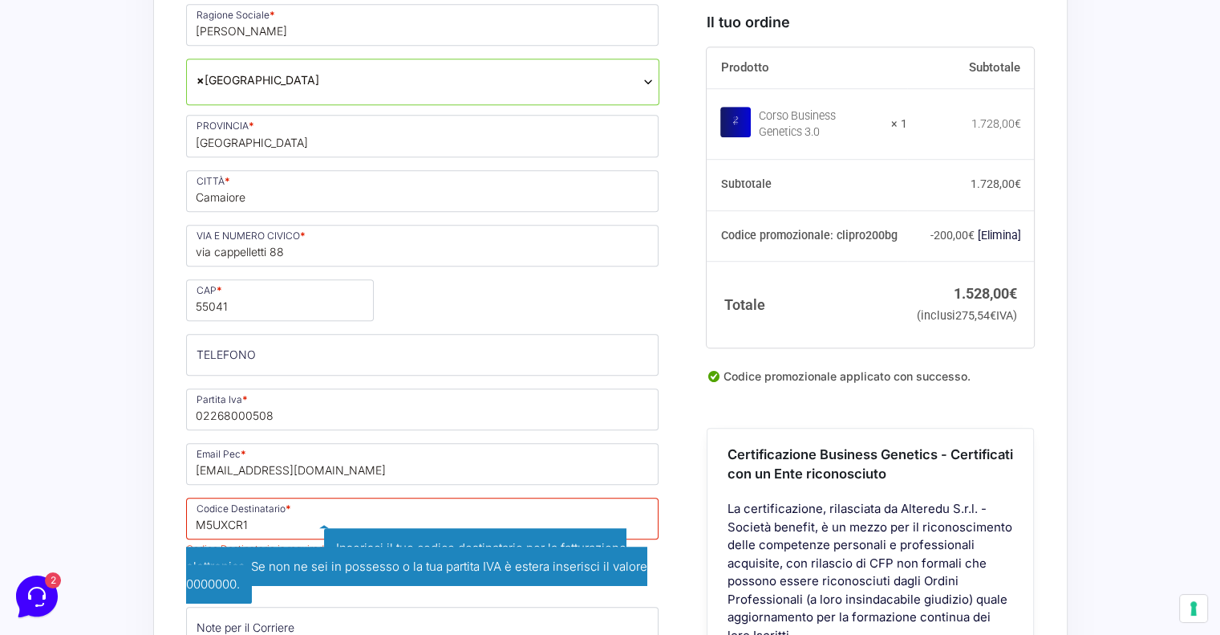
click at [151, 503] on div "Acquisti Protetti Reso Gratuito Pagamenti Flessibili Riepilogo Ordine 1.528,00 …" at bounding box center [610, 447] width 1220 height 2102
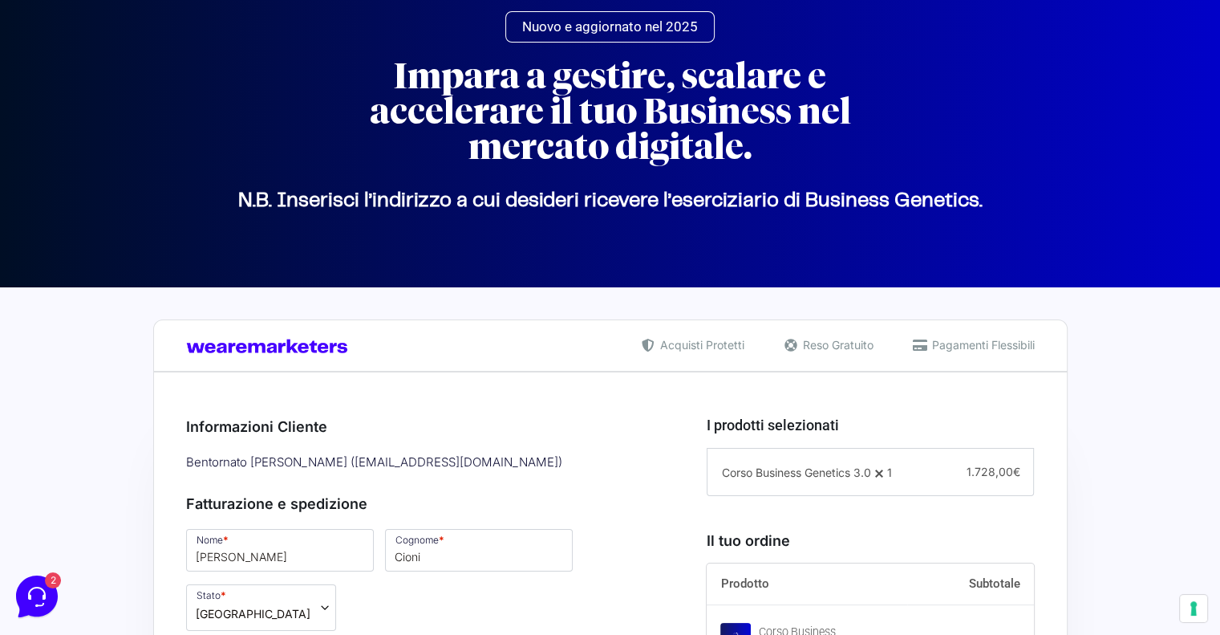
scroll to position [160, 0]
